Goal: Navigation & Orientation: Find specific page/section

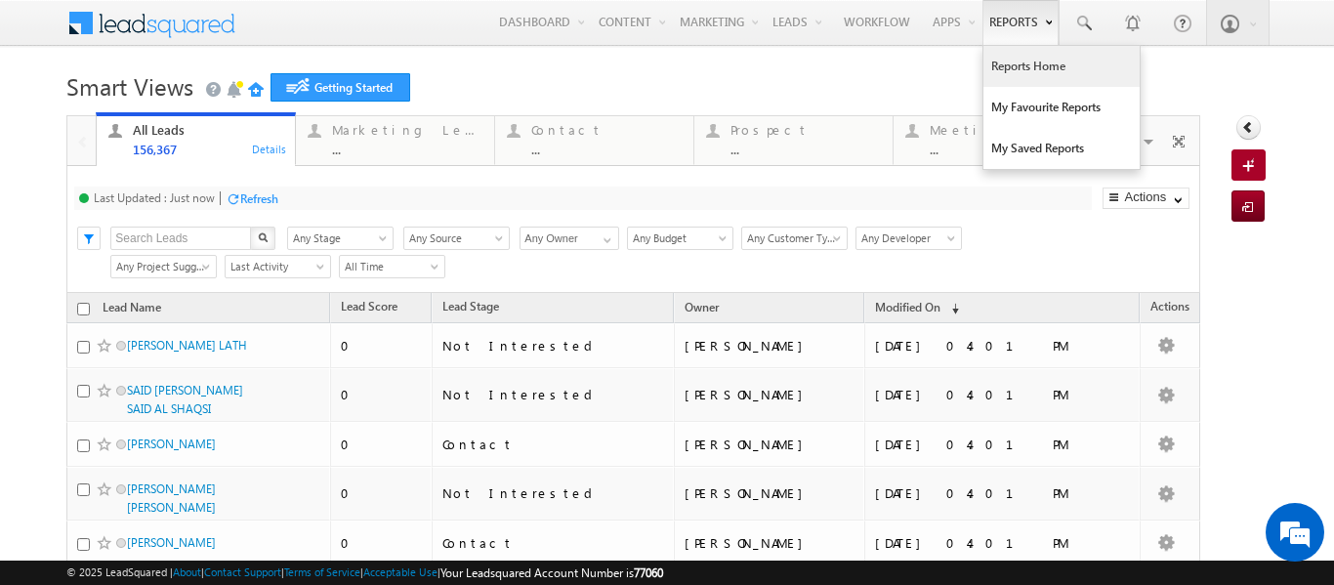
click at [1004, 73] on link "Reports Home" at bounding box center [1062, 66] width 156 height 41
click at [992, 67] on link "Reports Home" at bounding box center [1062, 66] width 156 height 41
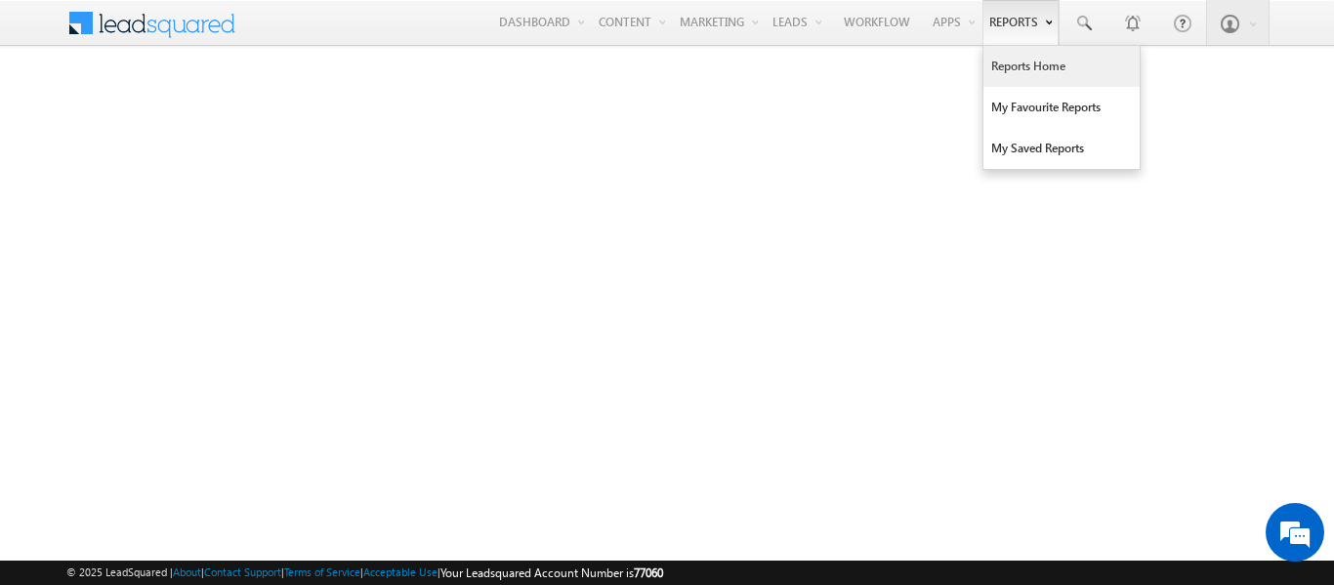
click at [1009, 67] on link "Reports Home" at bounding box center [1062, 66] width 156 height 41
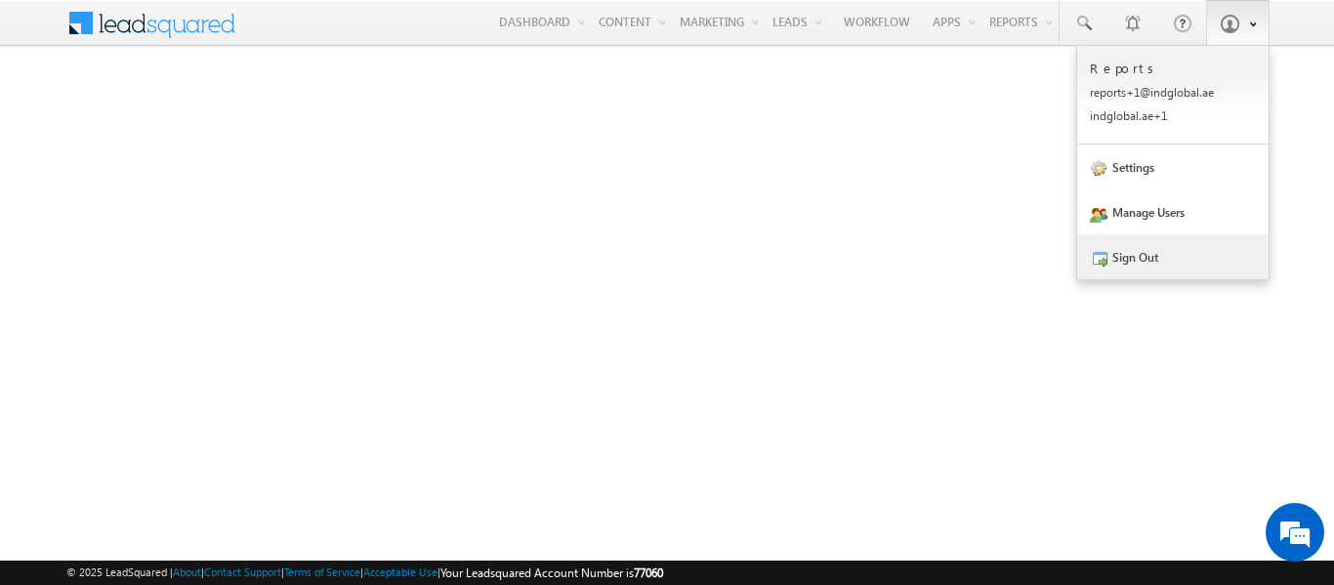
click at [1135, 269] on link "Sign Out" at bounding box center [1172, 256] width 191 height 45
